Goal: Task Accomplishment & Management: Manage account settings

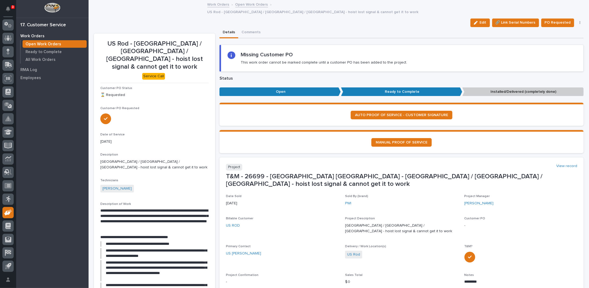
click at [241, 5] on link "Open Work Orders" at bounding box center [251, 4] width 33 height 6
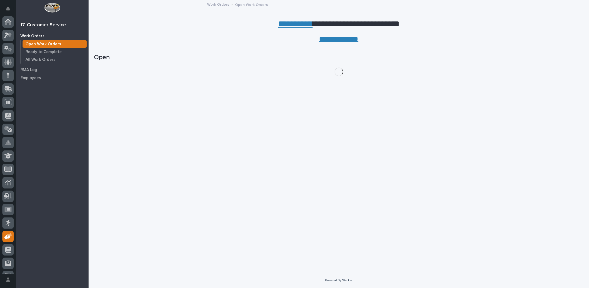
scroll to position [24, 0]
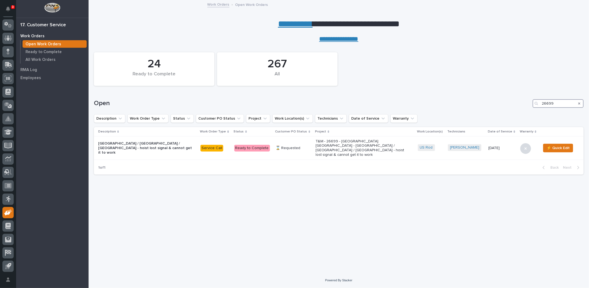
drag, startPoint x: 556, startPoint y: 104, endPoint x: 497, endPoint y: 102, distance: 58.8
click at [497, 102] on div "Open 26699" at bounding box center [338, 103] width 489 height 9
type input "26851"
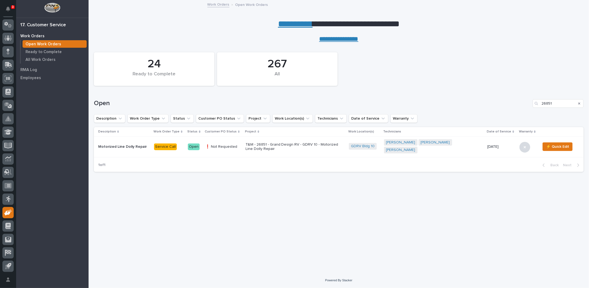
click at [276, 144] on p "T&M - 26851 - Grand Design RV - GDRV 10 - Motorized Line Dolly Repair" at bounding box center [292, 146] width 94 height 9
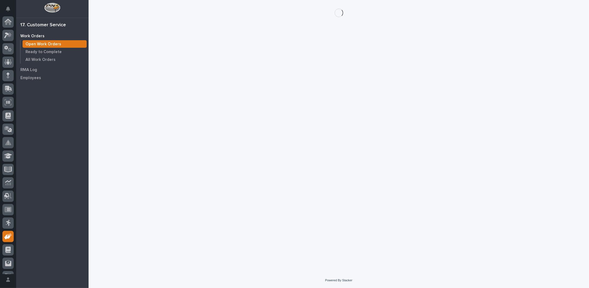
scroll to position [24, 0]
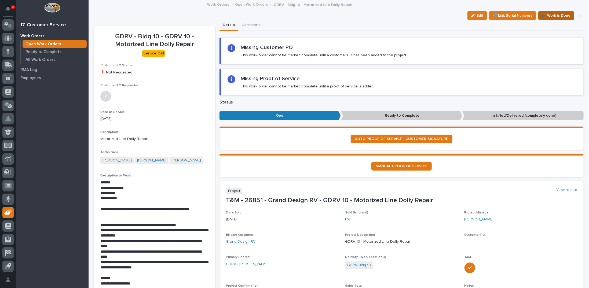
click at [553, 15] on span "✔️ Work is Done" at bounding box center [556, 15] width 29 height 6
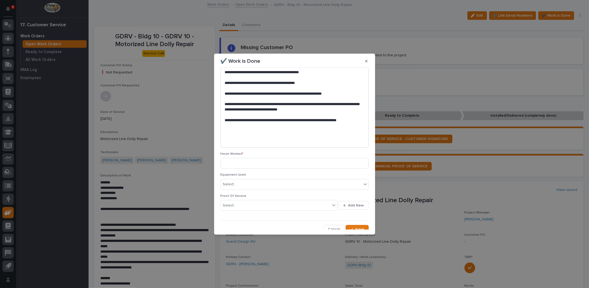
scroll to position [233, 0]
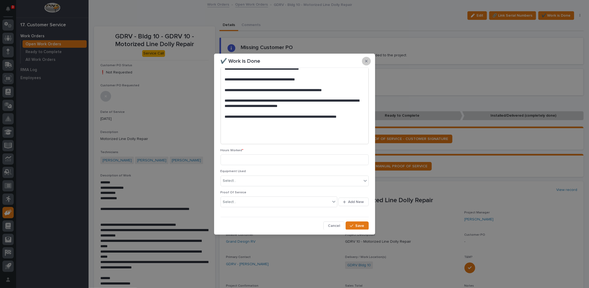
click at [365, 61] on button "button" at bounding box center [366, 61] width 9 height 9
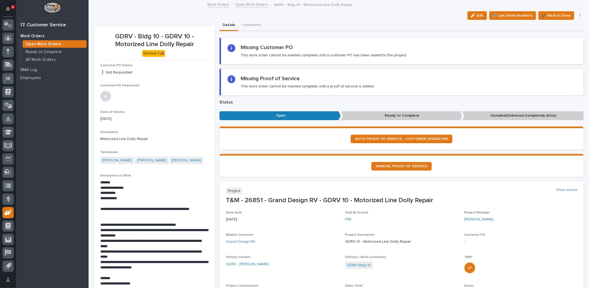
drag, startPoint x: 476, startPoint y: 16, endPoint x: 411, endPoint y: 67, distance: 82.5
click at [477, 16] on span "Edit" at bounding box center [480, 15] width 7 height 5
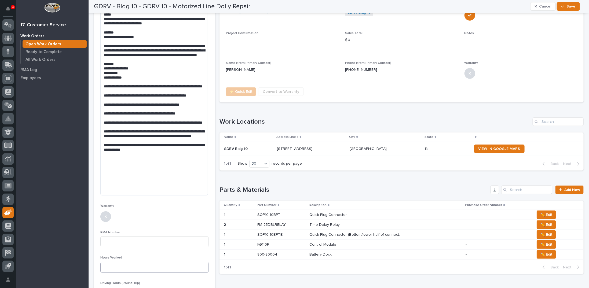
scroll to position [268, 0]
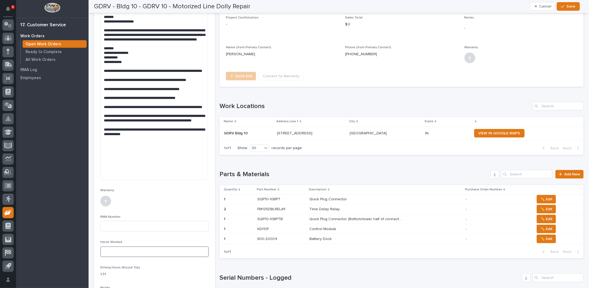
click at [139, 246] on input at bounding box center [154, 251] width 108 height 11
type input "8"
click at [567, 7] on span "Save" at bounding box center [570, 6] width 9 height 5
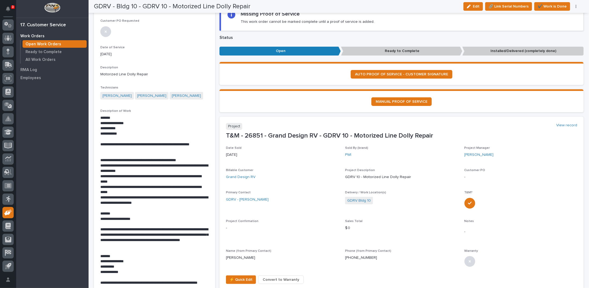
scroll to position [54, 0]
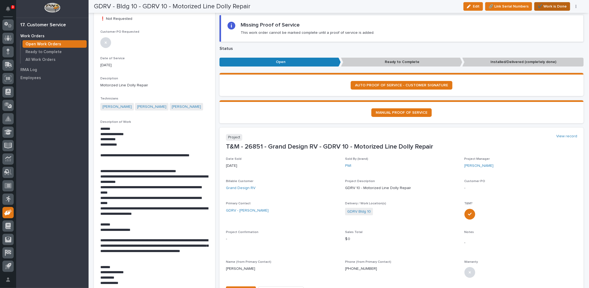
click at [553, 4] on span "✔️ Work is Done" at bounding box center [552, 6] width 29 height 6
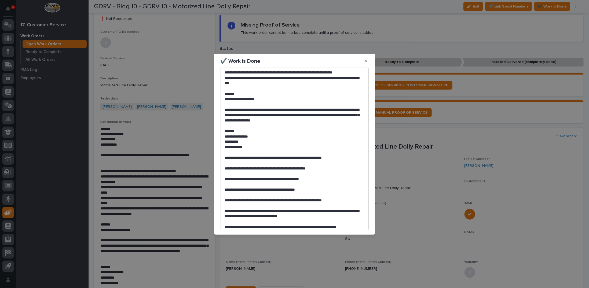
scroll to position [233, 0]
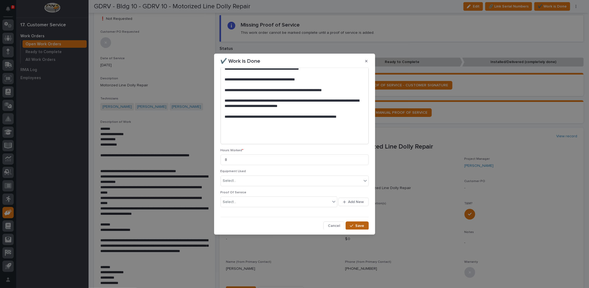
click at [351, 224] on icon "button" at bounding box center [351, 226] width 3 height 4
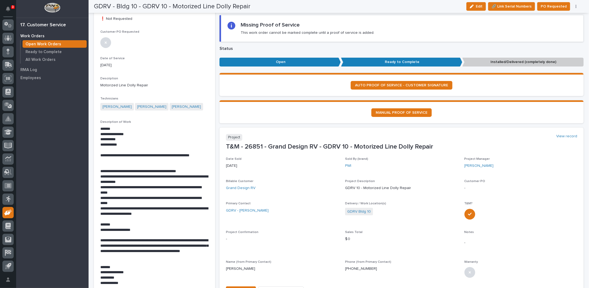
click at [576, 6] on button "button" at bounding box center [576, 7] width 8 height 4
click at [554, 34] on span "Regenerate PDF" at bounding box center [559, 34] width 29 height 6
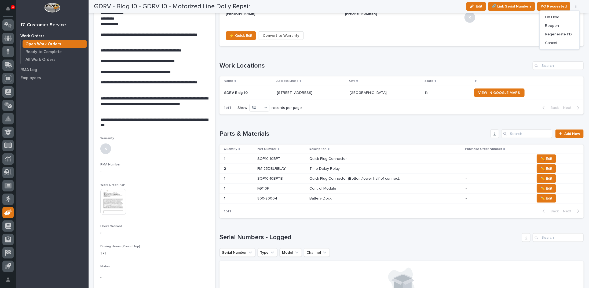
scroll to position [306, 0]
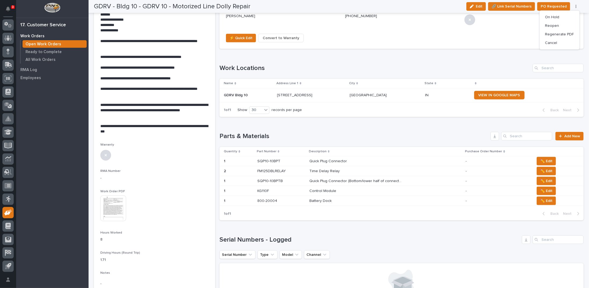
click at [108, 206] on img at bounding box center [113, 209] width 26 height 26
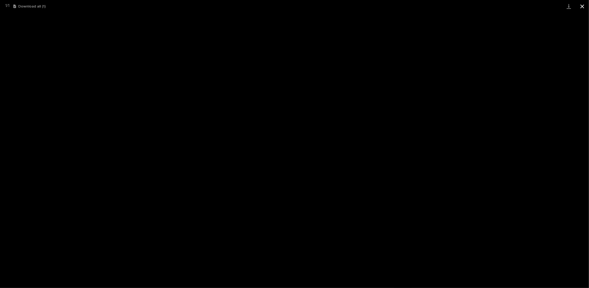
click at [581, 7] on button "Close gallery" at bounding box center [581, 6] width 13 height 13
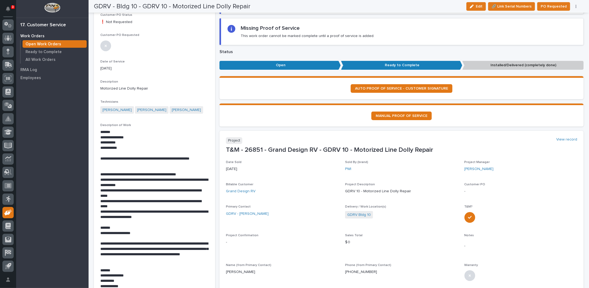
scroll to position [0, 0]
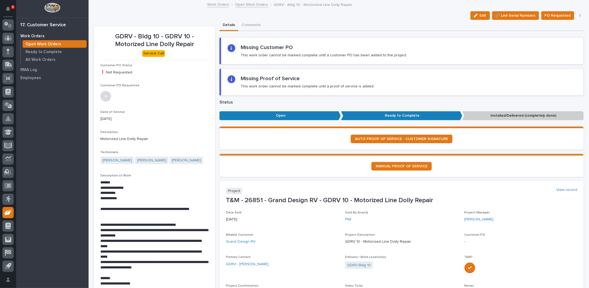
click at [256, 4] on link "Open Work Orders" at bounding box center [251, 4] width 33 height 6
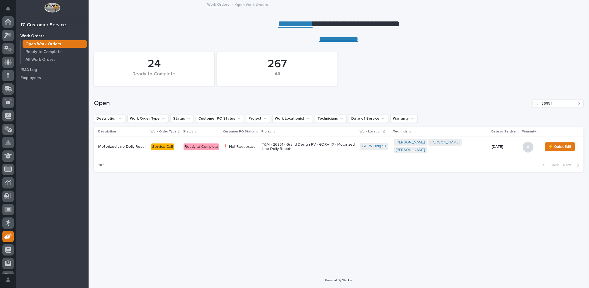
scroll to position [24, 0]
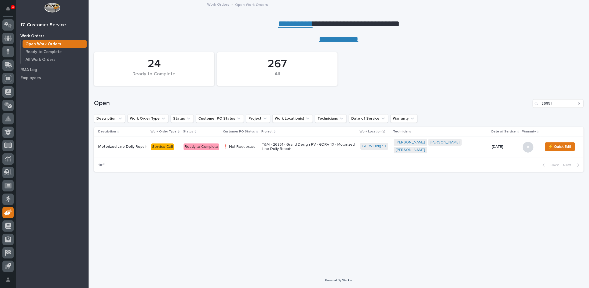
click at [579, 102] on icon "Search" at bounding box center [579, 103] width 2 height 3
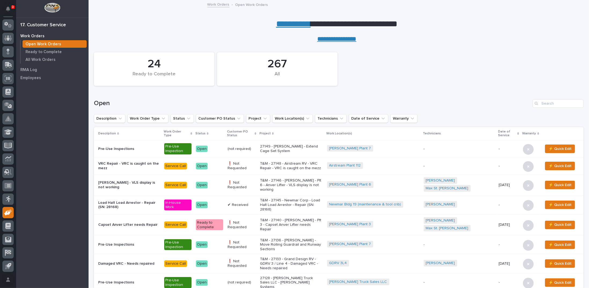
click at [287, 24] on link "**********" at bounding box center [293, 24] width 35 height 9
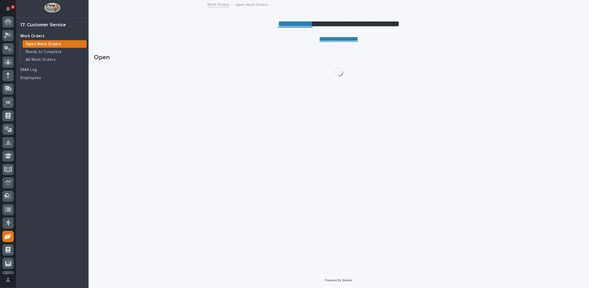
scroll to position [24, 0]
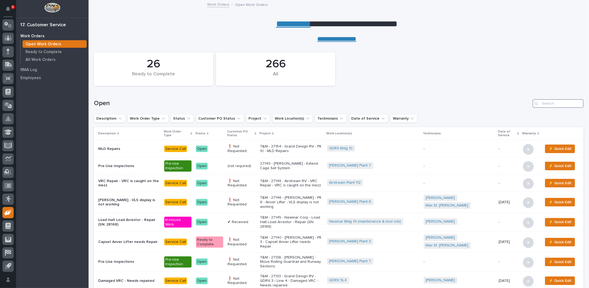
click at [547, 103] on input "Search" at bounding box center [557, 103] width 51 height 9
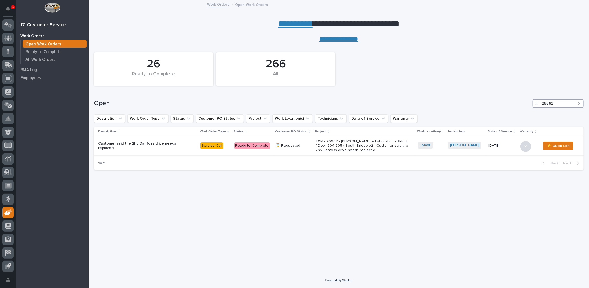
type input "26662"
click at [372, 145] on p "T&M - 26662 - Jomar Machining & Fabricating - Bldg 2 / Door 204-205 / South Bri…" at bounding box center [362, 145] width 94 height 13
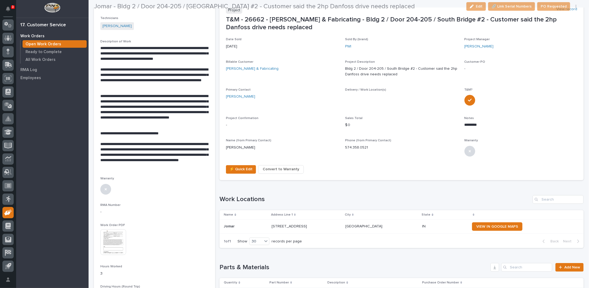
scroll to position [189, 0]
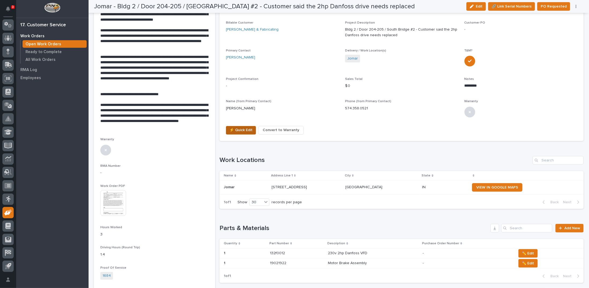
click at [244, 129] on span "⚡ Quick Edit" at bounding box center [240, 130] width 23 height 6
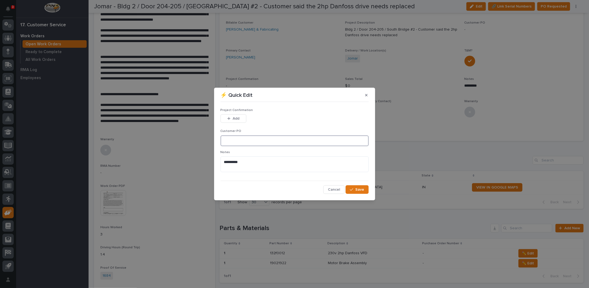
drag, startPoint x: 247, startPoint y: 141, endPoint x: 244, endPoint y: 139, distance: 3.2
click at [247, 140] on input at bounding box center [294, 140] width 148 height 11
type input "101116"
click at [238, 120] on span "Add" at bounding box center [236, 118] width 7 height 5
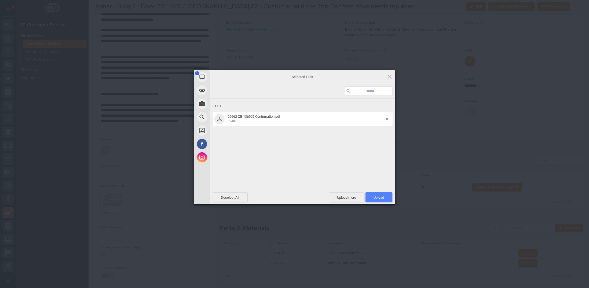
click at [386, 199] on span "Upload 1" at bounding box center [378, 197] width 27 height 10
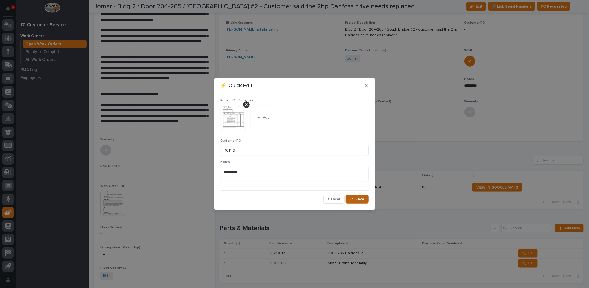
click at [357, 201] on span "Save" at bounding box center [359, 199] width 9 height 5
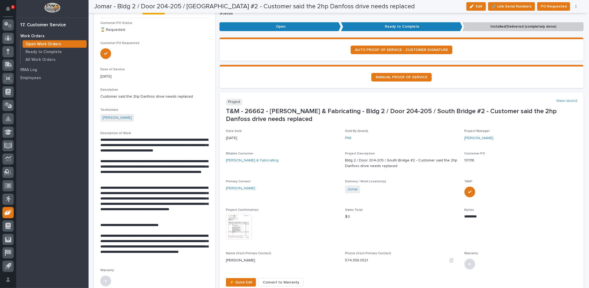
scroll to position [12, 0]
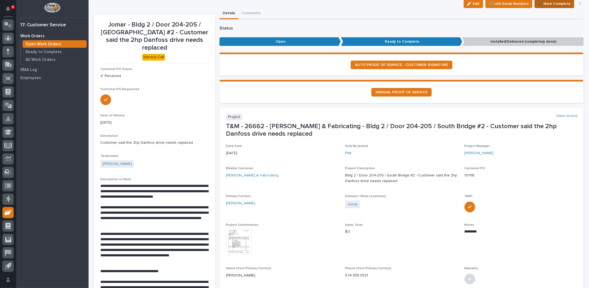
click at [558, 3] on span "✔️ Mark Complete" at bounding box center [554, 4] width 33 height 6
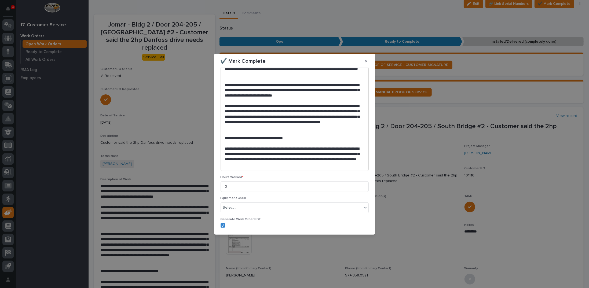
scroll to position [114, 0]
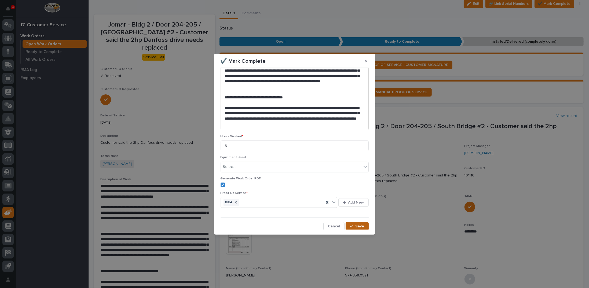
click at [351, 224] on div "button" at bounding box center [352, 226] width 5 height 4
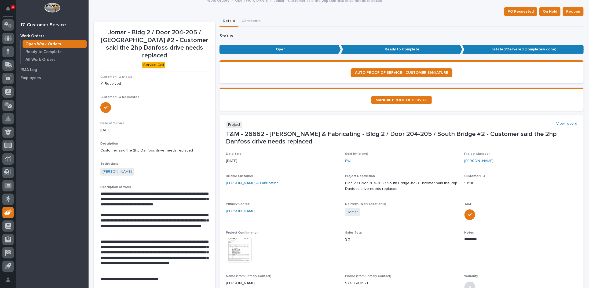
scroll to position [0, 0]
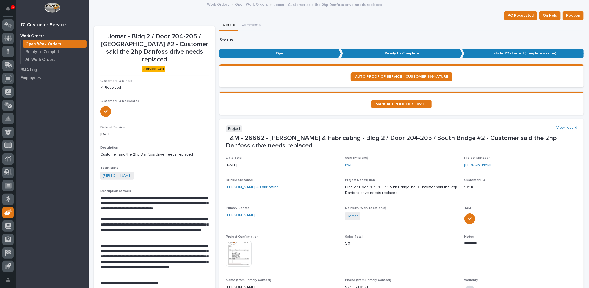
click at [250, 4] on link "Open Work Orders" at bounding box center [251, 4] width 33 height 6
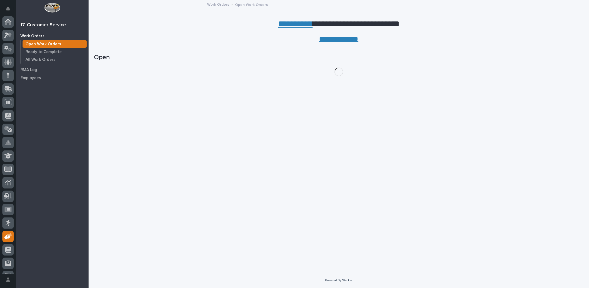
scroll to position [24, 0]
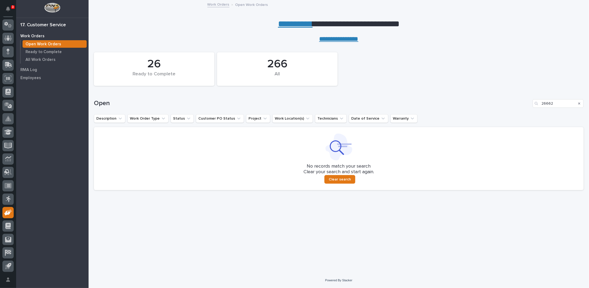
drag, startPoint x: 578, startPoint y: 103, endPoint x: 436, endPoint y: 8, distance: 171.7
click at [578, 103] on icon "Search" at bounding box center [579, 103] width 2 height 3
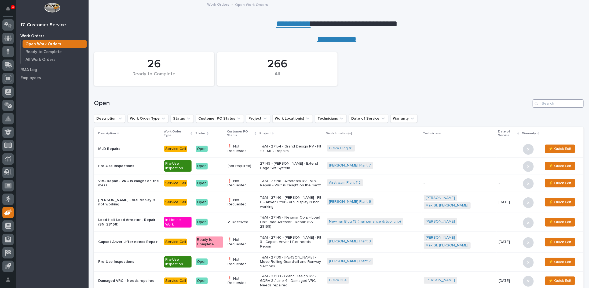
drag, startPoint x: 562, startPoint y: 102, endPoint x: 559, endPoint y: 102, distance: 3.2
click at [562, 103] on input "Search" at bounding box center [557, 103] width 51 height 9
type input "26704"
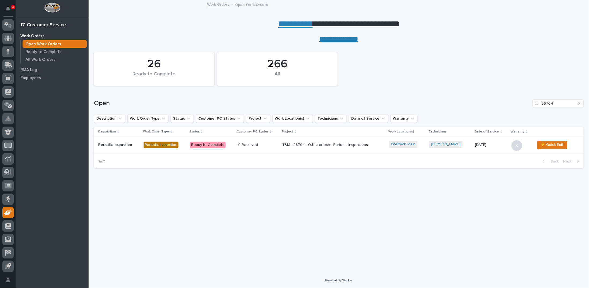
click at [352, 146] on p "T&M - 26704 - OJI Intertech - Periodic Inspections" at bounding box center [329, 145] width 94 height 5
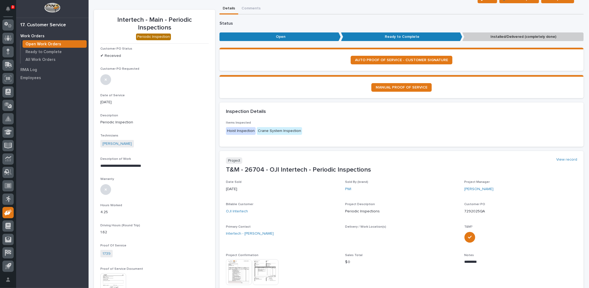
scroll to position [80, 0]
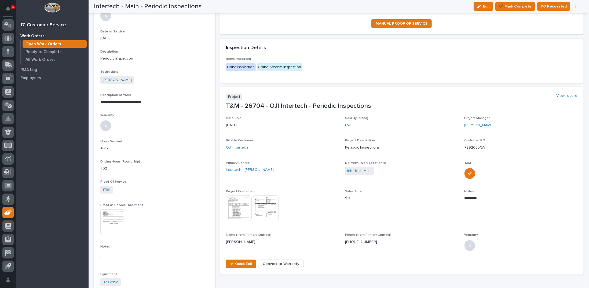
click at [242, 206] on img at bounding box center [239, 209] width 26 height 26
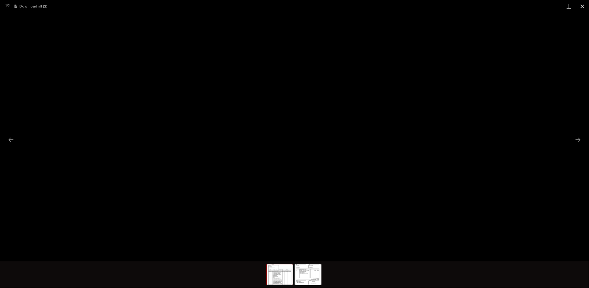
click at [581, 6] on button "Close gallery" at bounding box center [581, 6] width 13 height 13
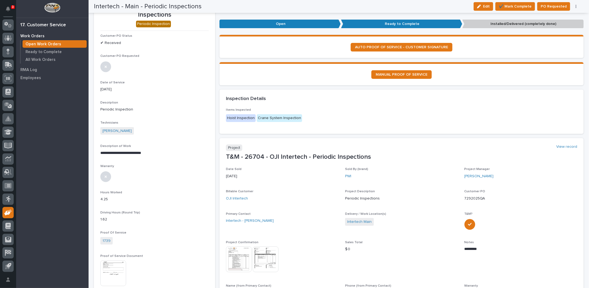
scroll to position [0, 0]
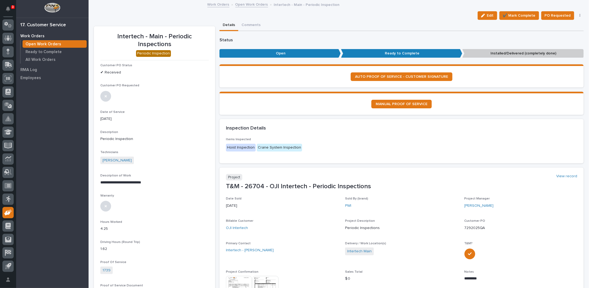
click at [245, 5] on link "Open Work Orders" at bounding box center [251, 4] width 33 height 6
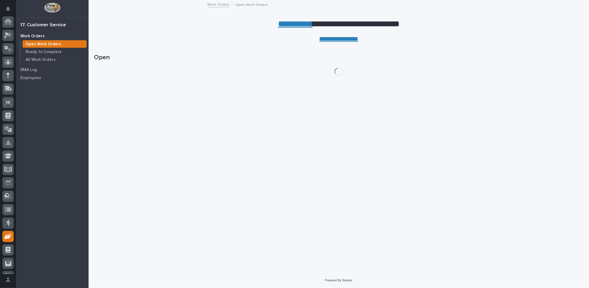
scroll to position [24, 0]
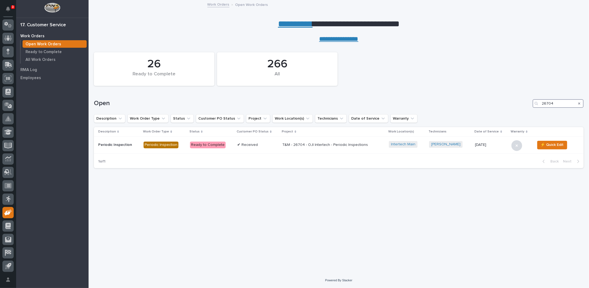
drag, startPoint x: 562, startPoint y: 102, endPoint x: 459, endPoint y: 111, distance: 102.6
click at [459, 111] on div "Open 26704" at bounding box center [338, 102] width 489 height 26
type input "26656"
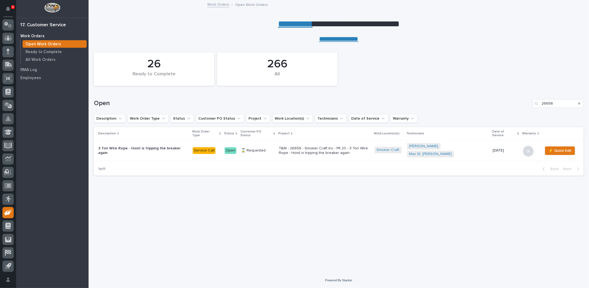
click at [328, 148] on p "T&M - 26656 - Smoker Craft Inc - Plt 20 - 3 Ton Wire Rope - Hoist is tripping t…" at bounding box center [324, 150] width 91 height 9
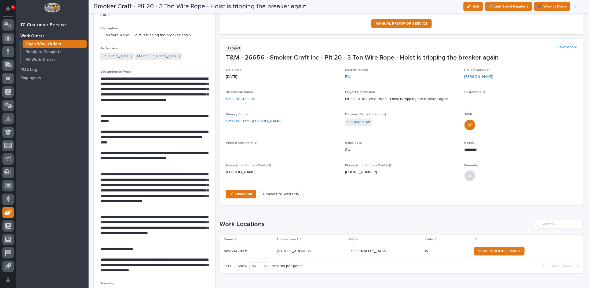
scroll to position [107, 0]
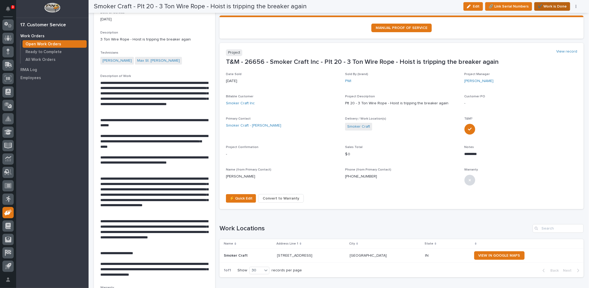
click at [562, 6] on span "✔️ Work is Done" at bounding box center [552, 6] width 29 height 6
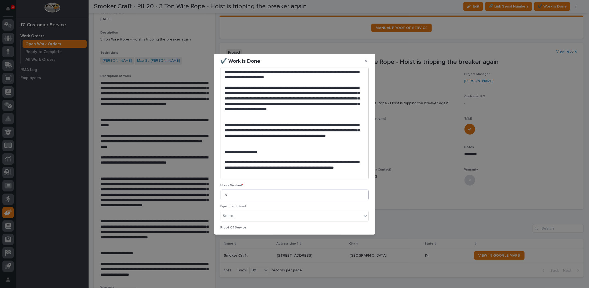
scroll to position [163, 0]
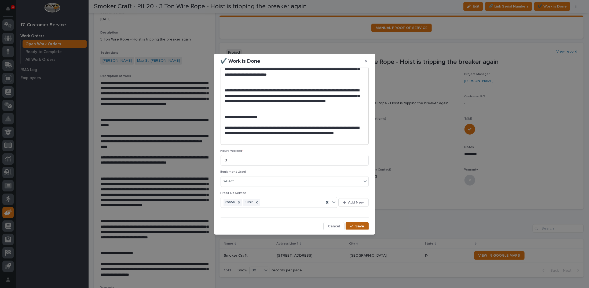
click at [355, 226] on span "Save" at bounding box center [359, 226] width 9 height 5
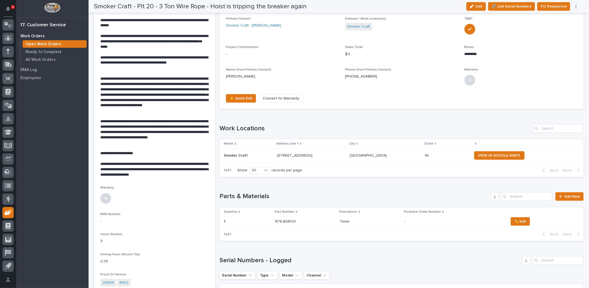
scroll to position [215, 0]
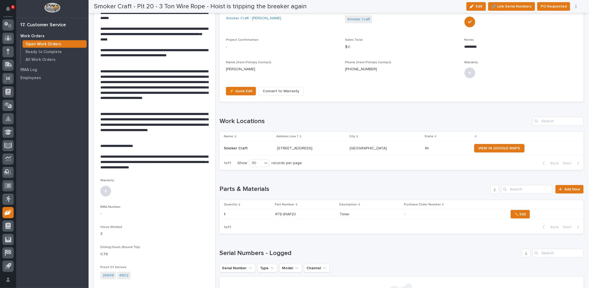
click at [575, 7] on icon "button" at bounding box center [575, 7] width 1 height 4
click at [556, 33] on span "Regenerate PDF" at bounding box center [559, 34] width 29 height 6
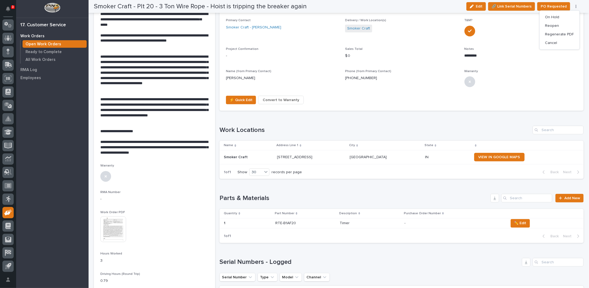
scroll to position [229, 0]
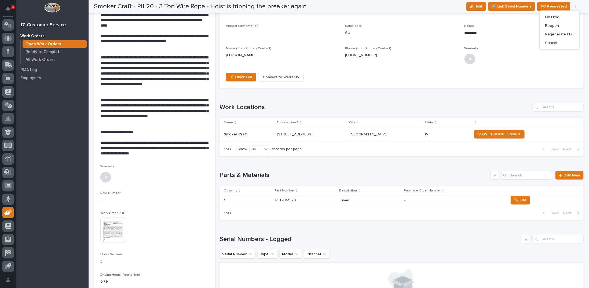
click at [127, 228] on div at bounding box center [113, 230] width 27 height 26
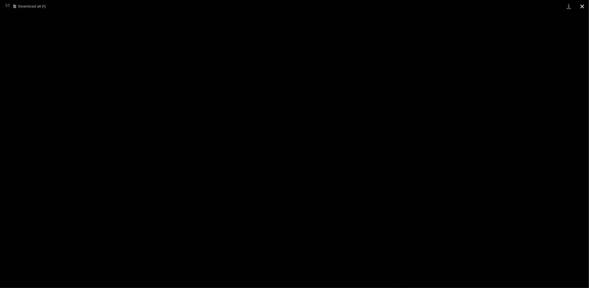
click at [581, 7] on button "Close gallery" at bounding box center [581, 6] width 13 height 13
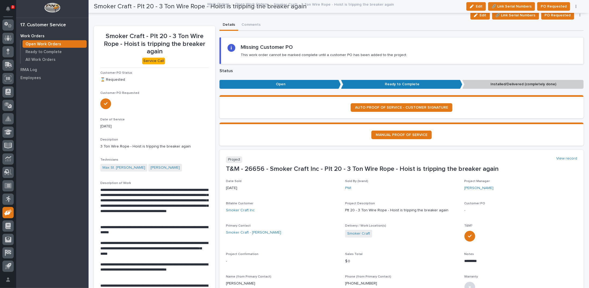
scroll to position [0, 0]
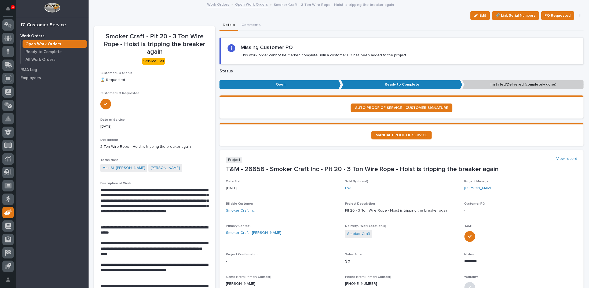
click at [253, 4] on link "Open Work Orders" at bounding box center [251, 4] width 33 height 6
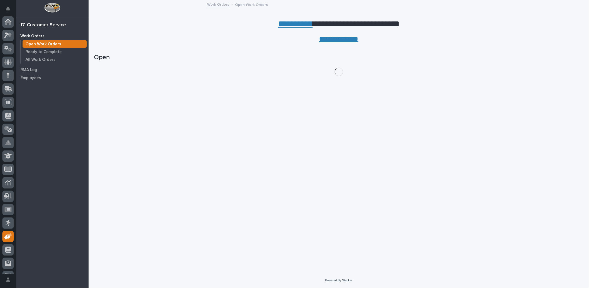
scroll to position [24, 0]
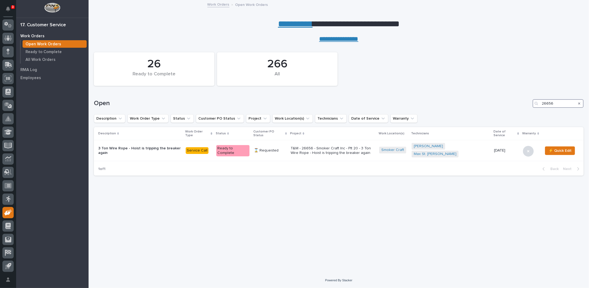
drag, startPoint x: 560, startPoint y: 101, endPoint x: 493, endPoint y: 105, distance: 67.5
click at [493, 105] on div "Open 26656" at bounding box center [338, 103] width 489 height 9
type input "26851"
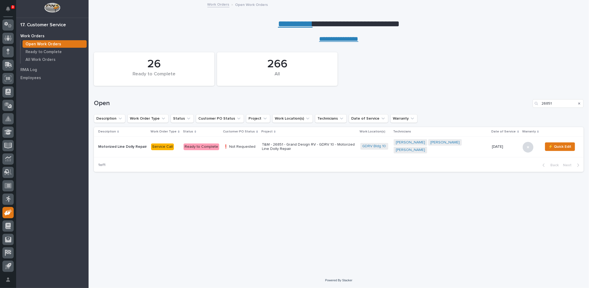
click at [287, 143] on p "T&M - 26851 - Grand Design RV - GDRV 10 - Motorized Line Dolly Repair" at bounding box center [309, 146] width 94 height 9
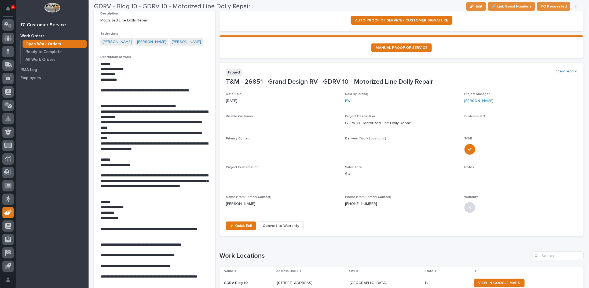
scroll to position [174, 0]
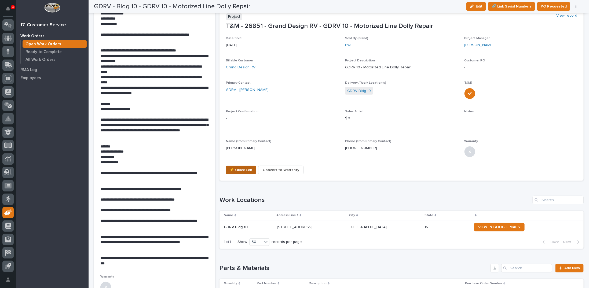
click at [237, 169] on span "⚡ Quick Edit" at bounding box center [240, 170] width 23 height 6
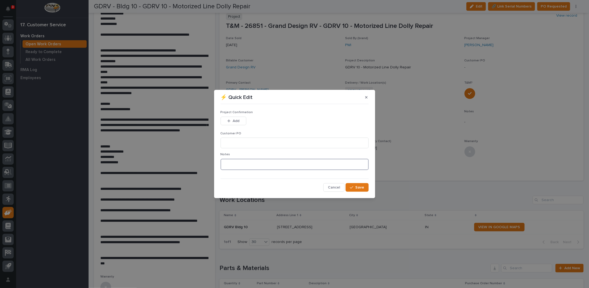
click at [244, 163] on textarea at bounding box center [294, 164] width 148 height 11
type textarea "*********"
click at [355, 187] on div "button" at bounding box center [352, 188] width 5 height 4
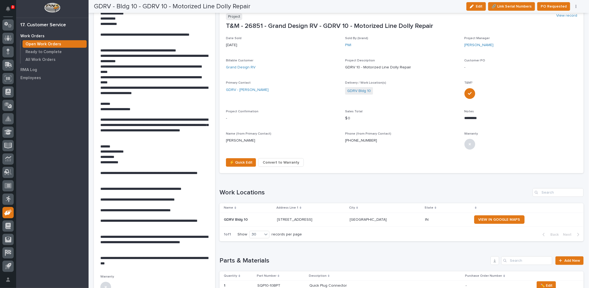
scroll to position [171, 0]
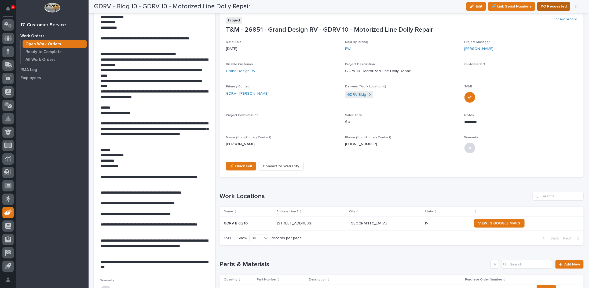
click at [544, 7] on span "PO Requested" at bounding box center [553, 6] width 26 height 6
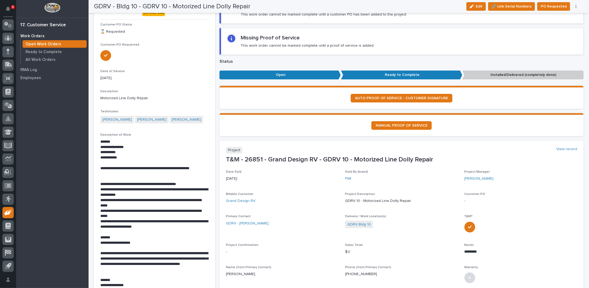
scroll to position [0, 0]
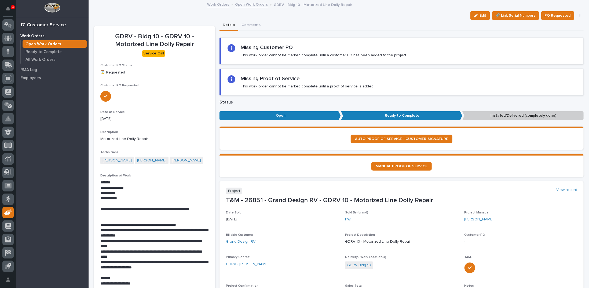
click at [249, 3] on link "Open Work Orders" at bounding box center [251, 4] width 33 height 6
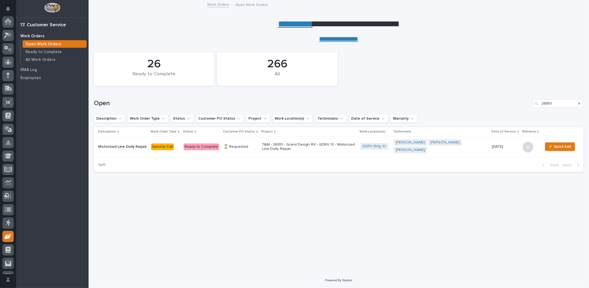
scroll to position [24, 0]
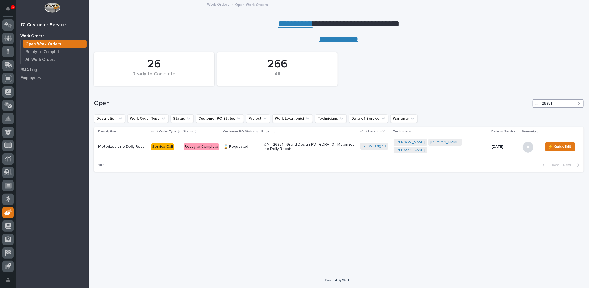
drag, startPoint x: 558, startPoint y: 102, endPoint x: 514, endPoint y: 101, distance: 44.0
click at [514, 101] on div "Open 26851" at bounding box center [338, 103] width 489 height 9
type input "26656"
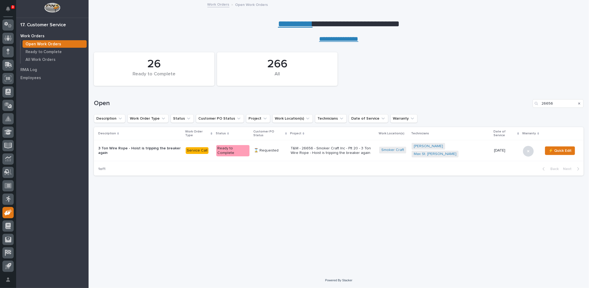
click at [349, 146] on p "T&M - 26656 - Smoker Craft Inc - Plt 20 - 3 Ton Wire Rope - Hoist is tripping t…" at bounding box center [332, 150] width 84 height 9
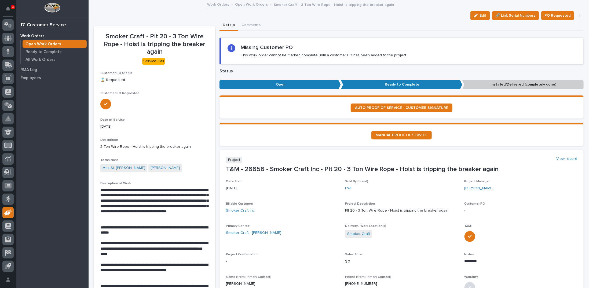
click at [242, 4] on link "Open Work Orders" at bounding box center [251, 4] width 33 height 6
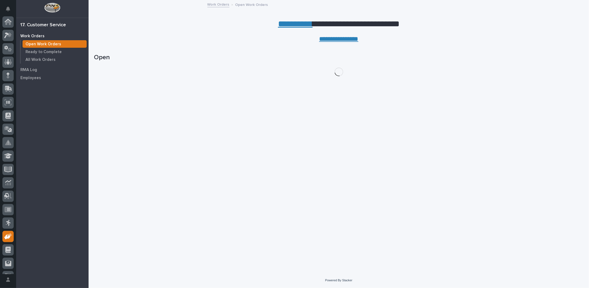
scroll to position [24, 0]
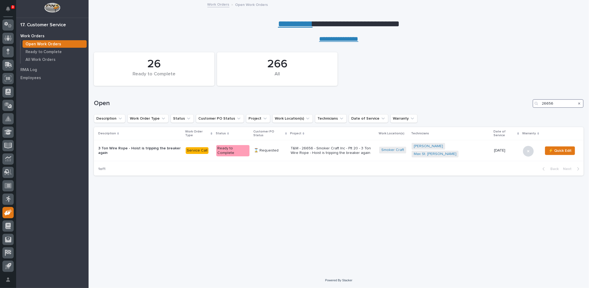
drag, startPoint x: 555, startPoint y: 103, endPoint x: 506, endPoint y: 104, distance: 49.4
click at [506, 105] on div "Open 26656" at bounding box center [338, 103] width 489 height 9
type input "26854"
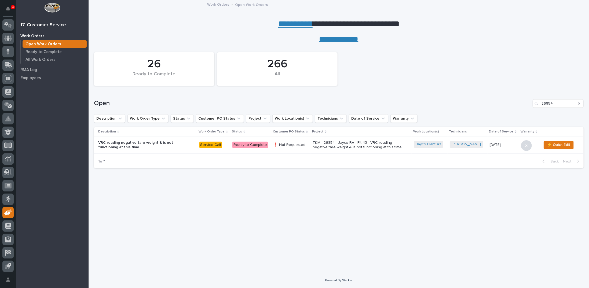
click at [335, 146] on p "T&M - 26854 - Jayco RV - Plt 43 - VRC reading negative tare weight & is not fun…" at bounding box center [360, 145] width 94 height 9
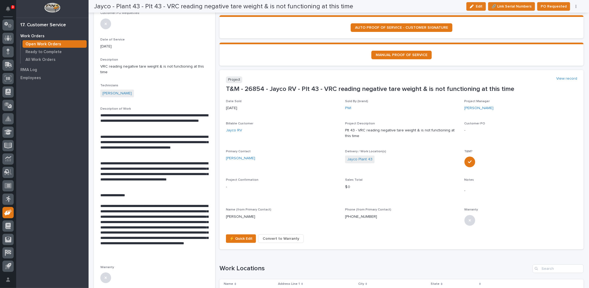
scroll to position [80, 0]
click at [240, 238] on span "⚡ Quick Edit" at bounding box center [240, 238] width 23 height 6
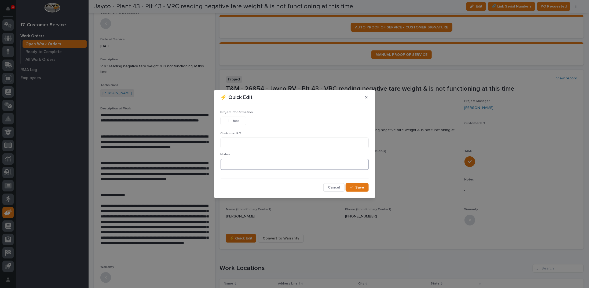
click at [236, 166] on textarea at bounding box center [294, 164] width 148 height 11
type textarea "*********"
click at [233, 142] on input at bounding box center [294, 143] width 148 height 11
type input "No PO Required"
click at [240, 120] on button "Add" at bounding box center [233, 121] width 26 height 9
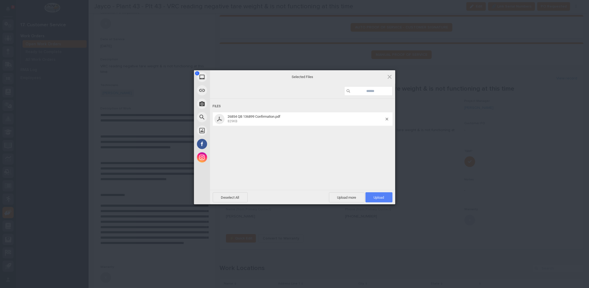
click at [385, 196] on span "Upload 1" at bounding box center [378, 197] width 27 height 10
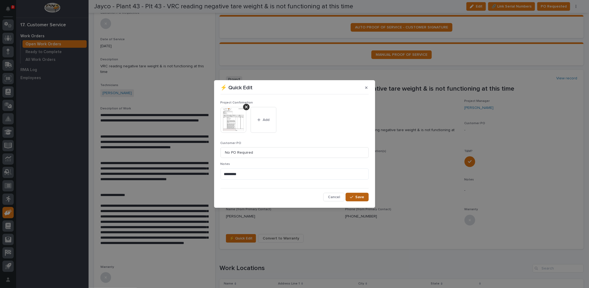
click at [357, 195] on span "Save" at bounding box center [359, 197] width 9 height 5
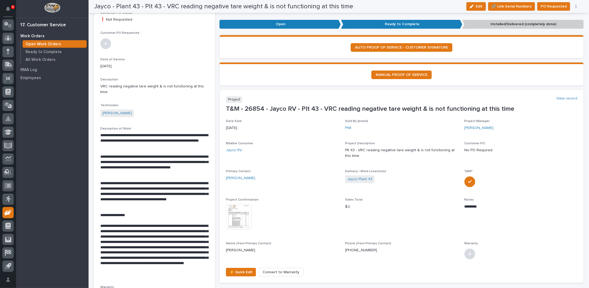
scroll to position [0, 0]
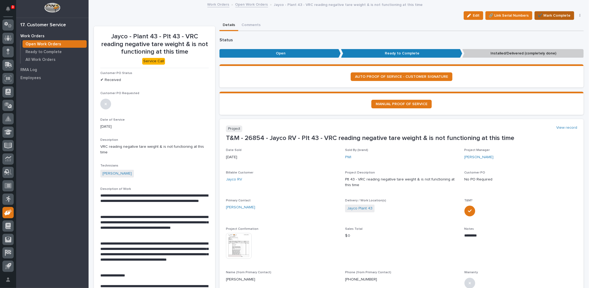
click at [553, 15] on span "✔️ Mark Complete" at bounding box center [554, 15] width 33 height 6
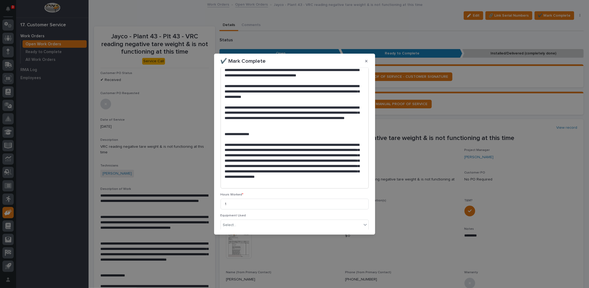
scroll to position [125, 0]
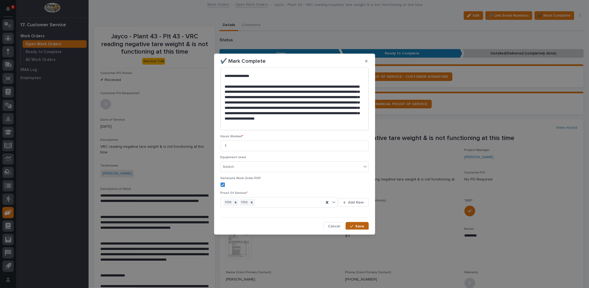
click at [357, 226] on span "Save" at bounding box center [359, 226] width 9 height 5
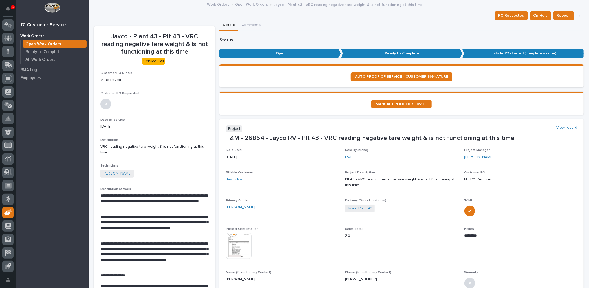
click at [245, 5] on link "Open Work Orders" at bounding box center [251, 4] width 33 height 6
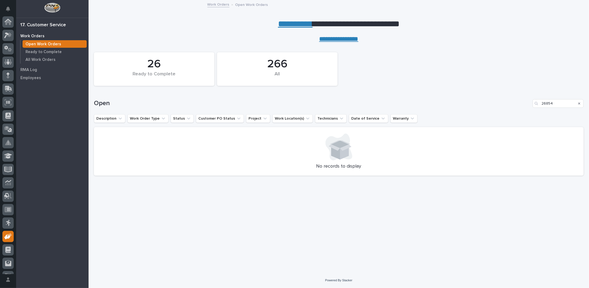
scroll to position [24, 0]
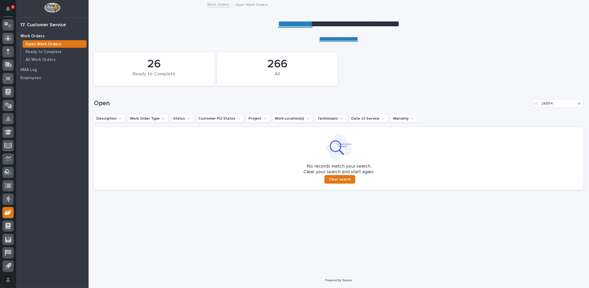
click at [579, 103] on icon "Search" at bounding box center [579, 103] width 2 height 2
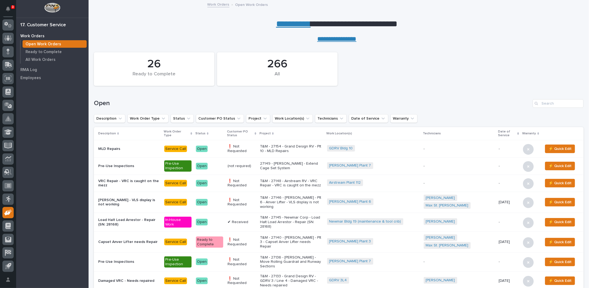
click at [285, 24] on link "**********" at bounding box center [293, 24] width 35 height 9
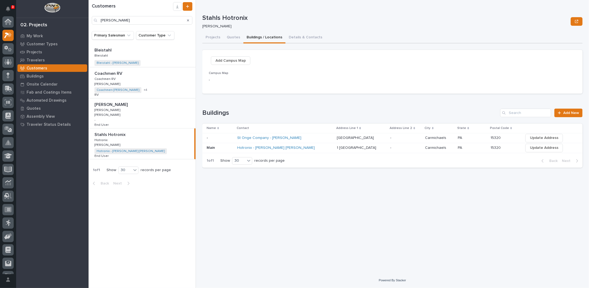
scroll to position [13, 0]
drag, startPoint x: 134, startPoint y: 21, endPoint x: 54, endPoint y: 27, distance: 79.9
click at [89, 27] on div "3 My Settings Log Out 02. Projects My Work Customer Types Projects Travelers Cu…" at bounding box center [339, 144] width 500 height 288
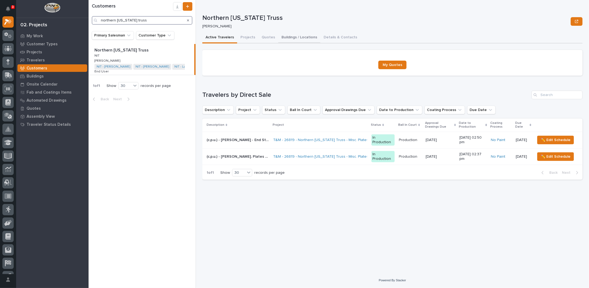
type input "northern indiana truss"
click at [289, 38] on button "Buildings / Locations" at bounding box center [299, 37] width 42 height 11
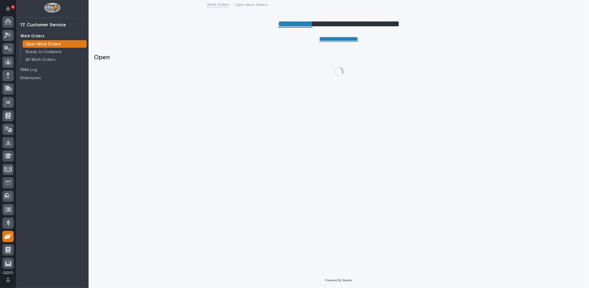
scroll to position [24, 0]
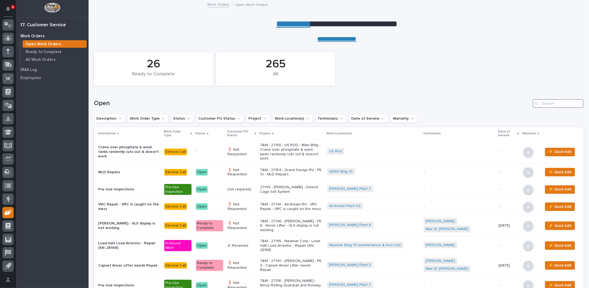
click at [554, 105] on input "Search" at bounding box center [557, 103] width 51 height 9
click at [553, 105] on input "Search" at bounding box center [557, 103] width 51 height 9
type input "3"
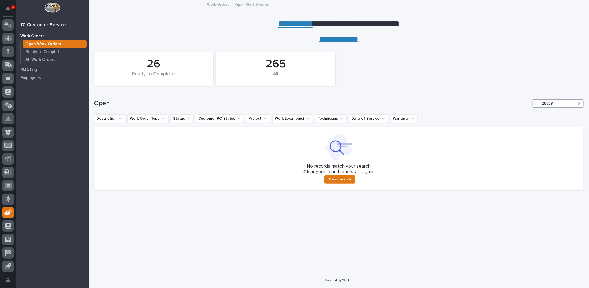
drag, startPoint x: 546, startPoint y: 102, endPoint x: 559, endPoint y: 104, distance: 13.3
click at [559, 104] on input "26539" at bounding box center [557, 103] width 51 height 9
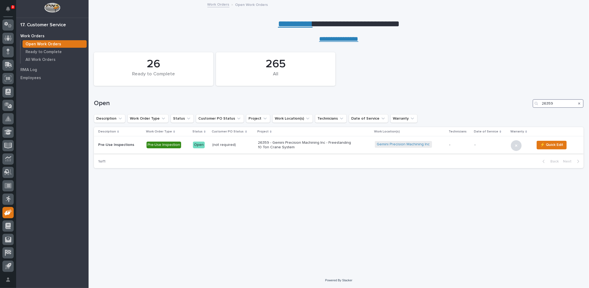
type input "26359"
click at [288, 143] on p "26359 - Gemini Precision Machining Inc - Freestanding 10 Ton Crane System" at bounding box center [305, 145] width 94 height 9
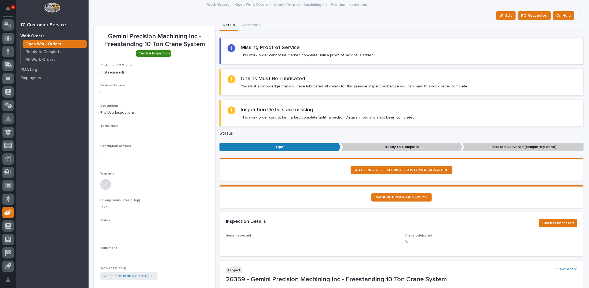
click at [239, 3] on link "Open Work Orders" at bounding box center [251, 4] width 33 height 6
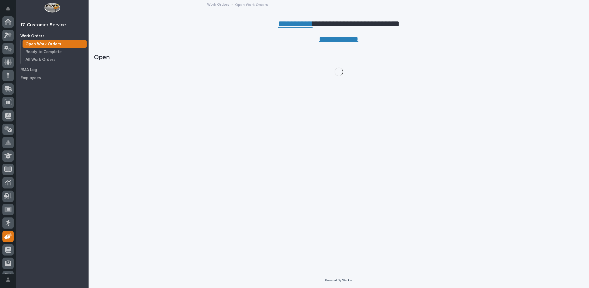
scroll to position [24, 0]
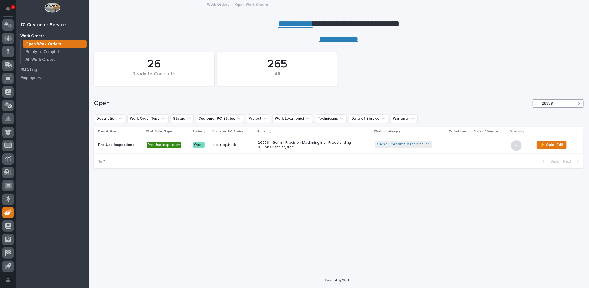
drag, startPoint x: 554, startPoint y: 103, endPoint x: 499, endPoint y: 98, distance: 55.4
click at [499, 99] on div "Open 26359" at bounding box center [338, 102] width 489 height 26
type input "27133"
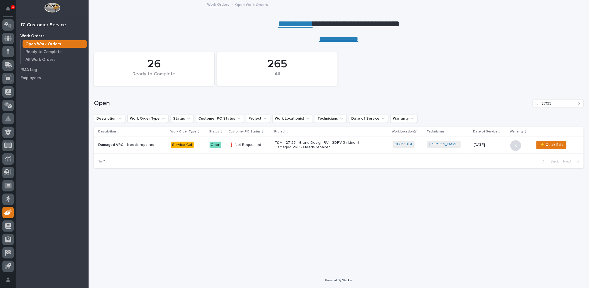
click at [298, 146] on p "T&M - 27133 - Grand Design RV - GDRV 3 / Line 4 - Damaged VRC - Needs repaired" at bounding box center [322, 145] width 94 height 9
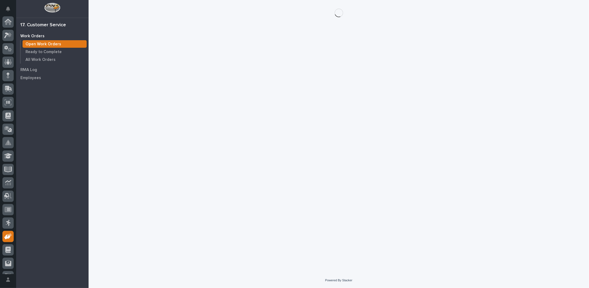
scroll to position [24, 0]
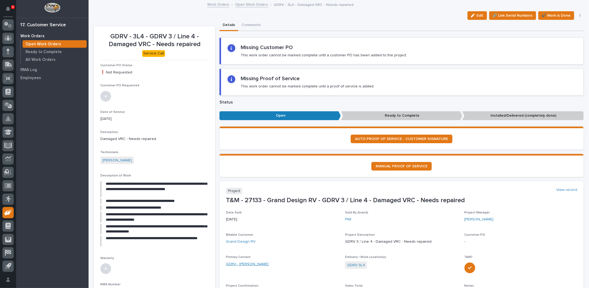
click at [253, 263] on link "GDRV - [PERSON_NAME]" at bounding box center [247, 265] width 43 height 6
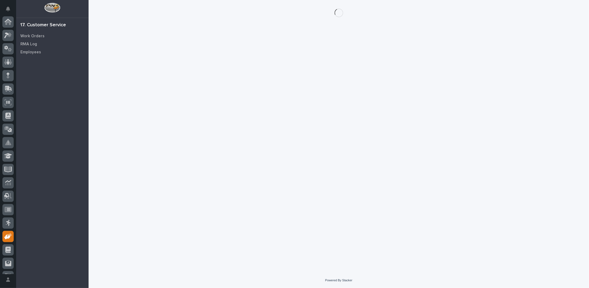
scroll to position [24, 0]
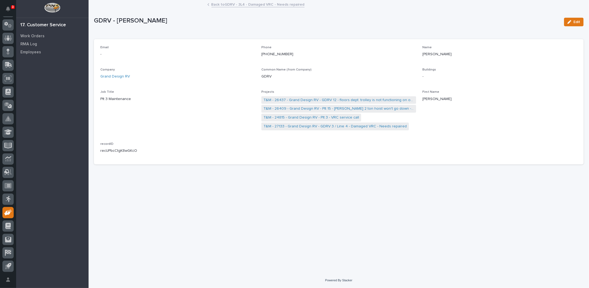
click at [216, 5] on link "Back to GDRV - 3L4 - Damaged VRC - Needs repaired" at bounding box center [257, 4] width 93 height 6
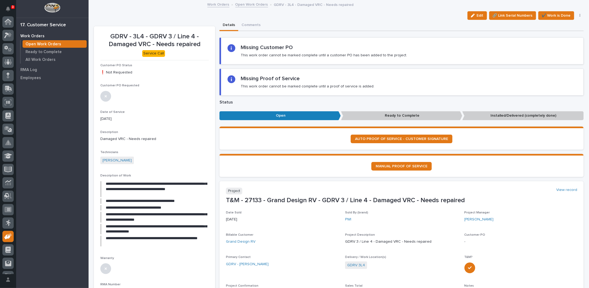
scroll to position [24, 0]
click at [240, 4] on link "Open Work Orders" at bounding box center [251, 4] width 33 height 6
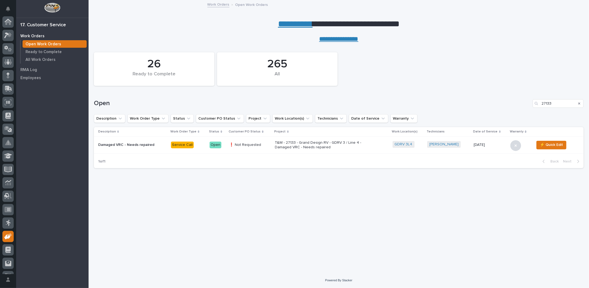
scroll to position [24, 0]
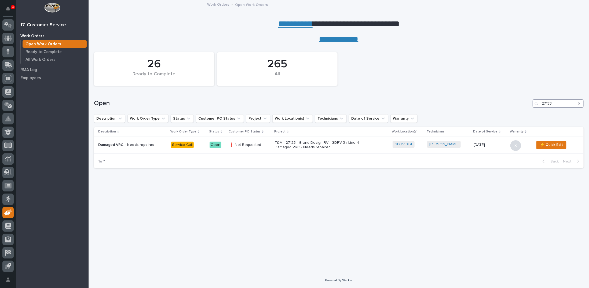
drag, startPoint x: 542, startPoint y: 103, endPoint x: 570, endPoint y: 100, distance: 28.8
click at [570, 101] on input "27133" at bounding box center [557, 103] width 51 height 9
type input "27156"
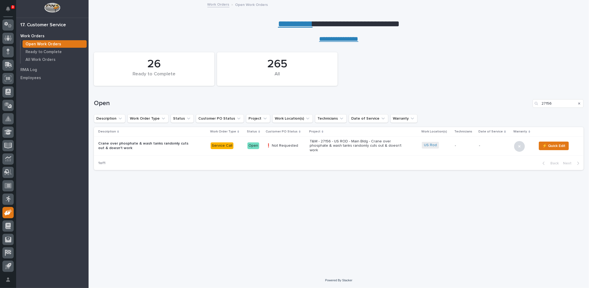
click at [326, 147] on p "T&M - 27156 - US ROD - Main Bldg - Crane over phosphate & wash tanks randomly c…" at bounding box center [357, 145] width 94 height 13
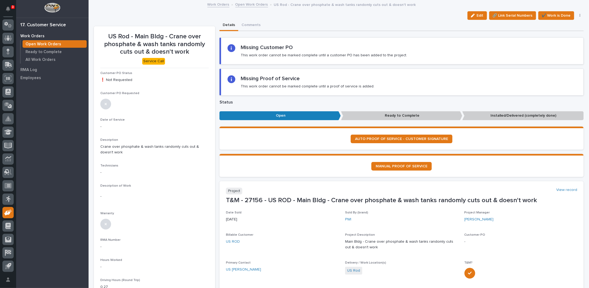
scroll to position [27, 0]
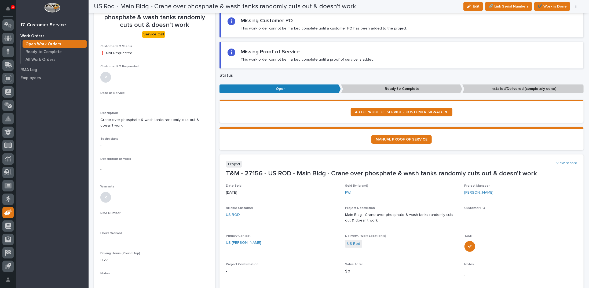
click at [352, 243] on link "US Rod" at bounding box center [353, 244] width 13 height 6
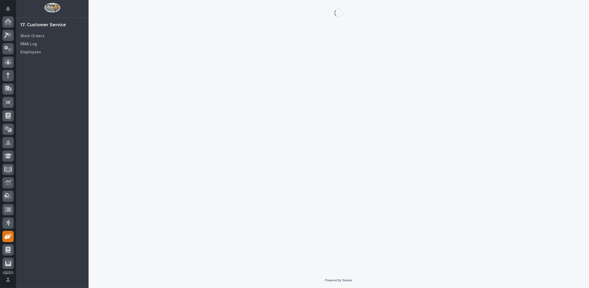
scroll to position [24, 0]
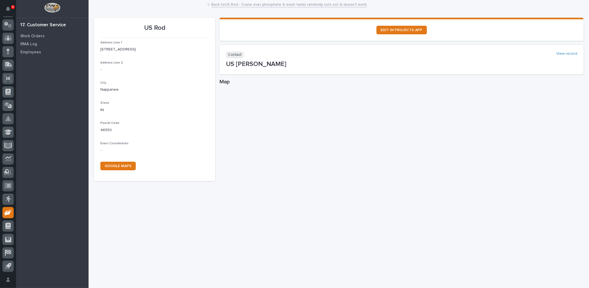
click at [250, 4] on link "Back to US Rod - Crane over phosphate & wash tanks randomly cuts out & doesn't …" at bounding box center [288, 4] width 155 height 6
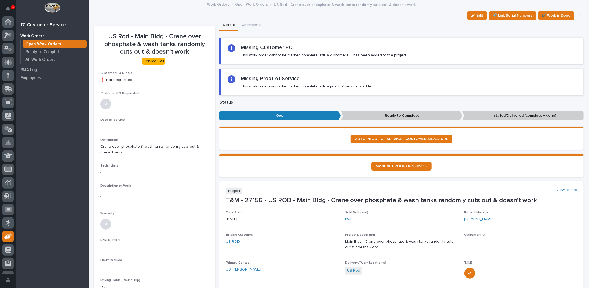
scroll to position [24, 0]
